Goal: Navigation & Orientation: Go to known website

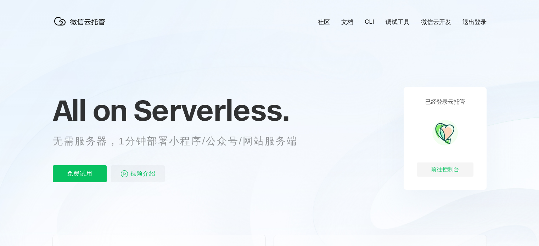
scroll to position [0, 1261]
drag, startPoint x: 503, startPoint y: 202, endPoint x: 458, endPoint y: 210, distance: 45.3
click at [503, 202] on icon at bounding box center [269, 191] width 681 height 383
click at [453, 178] on div "已经登录云托管 前往控制台" at bounding box center [445, 138] width 83 height 103
click at [448, 171] on div "前往控制台" at bounding box center [445, 170] width 57 height 14
